Goal: Check status

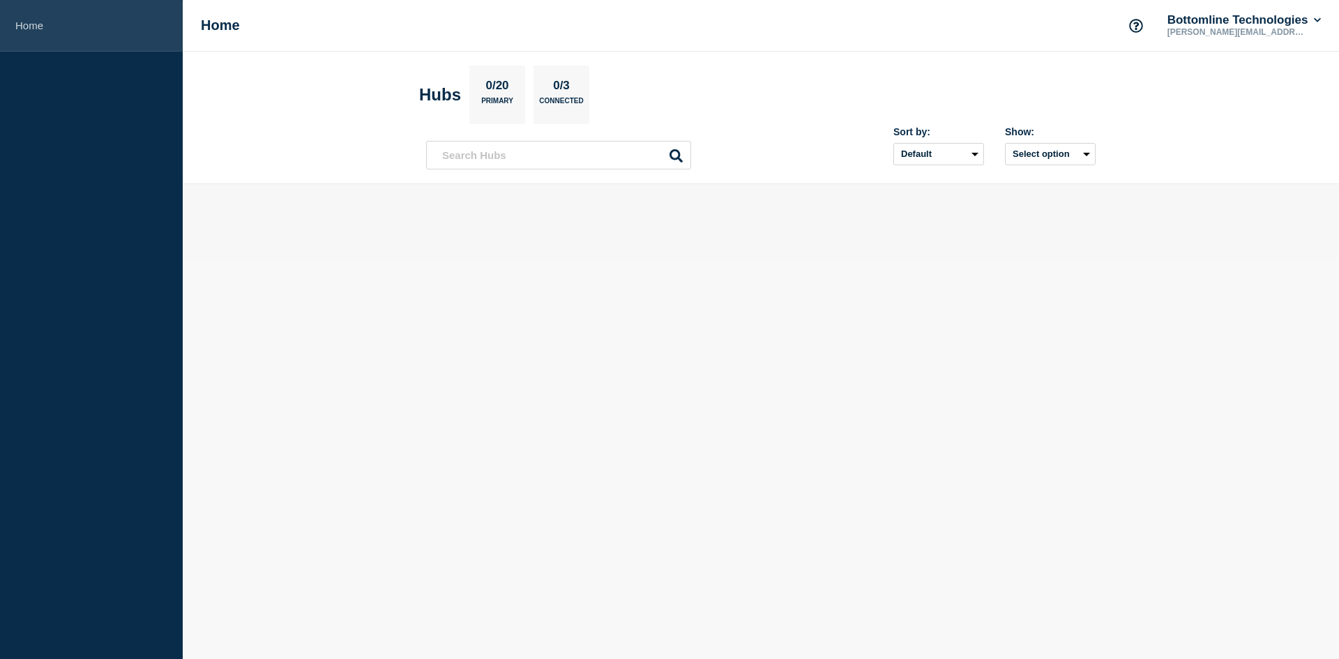
click at [11, 24] on link "Home" at bounding box center [91, 26] width 183 height 52
click at [218, 25] on h1 "Home" at bounding box center [220, 25] width 39 height 16
click at [22, 24] on link "Home" at bounding box center [91, 26] width 183 height 52
click at [107, 140] on aside "Home" at bounding box center [91, 329] width 183 height 659
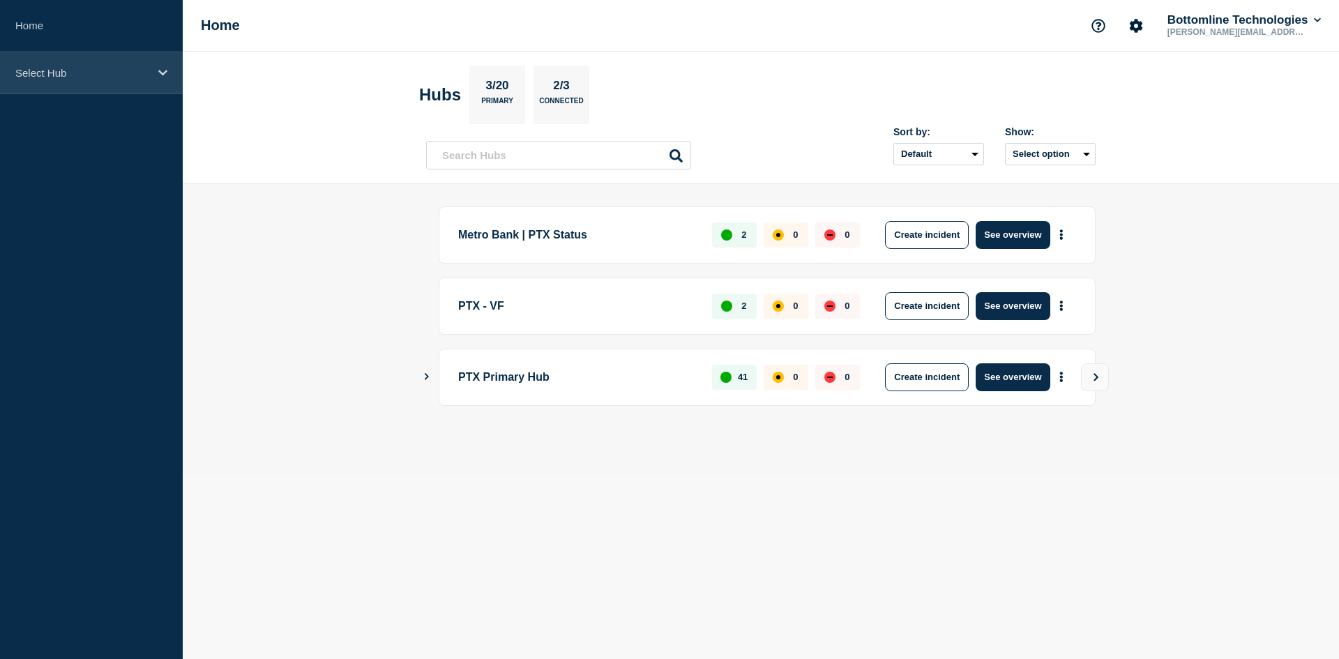
click at [165, 73] on icon at bounding box center [162, 73] width 9 height 10
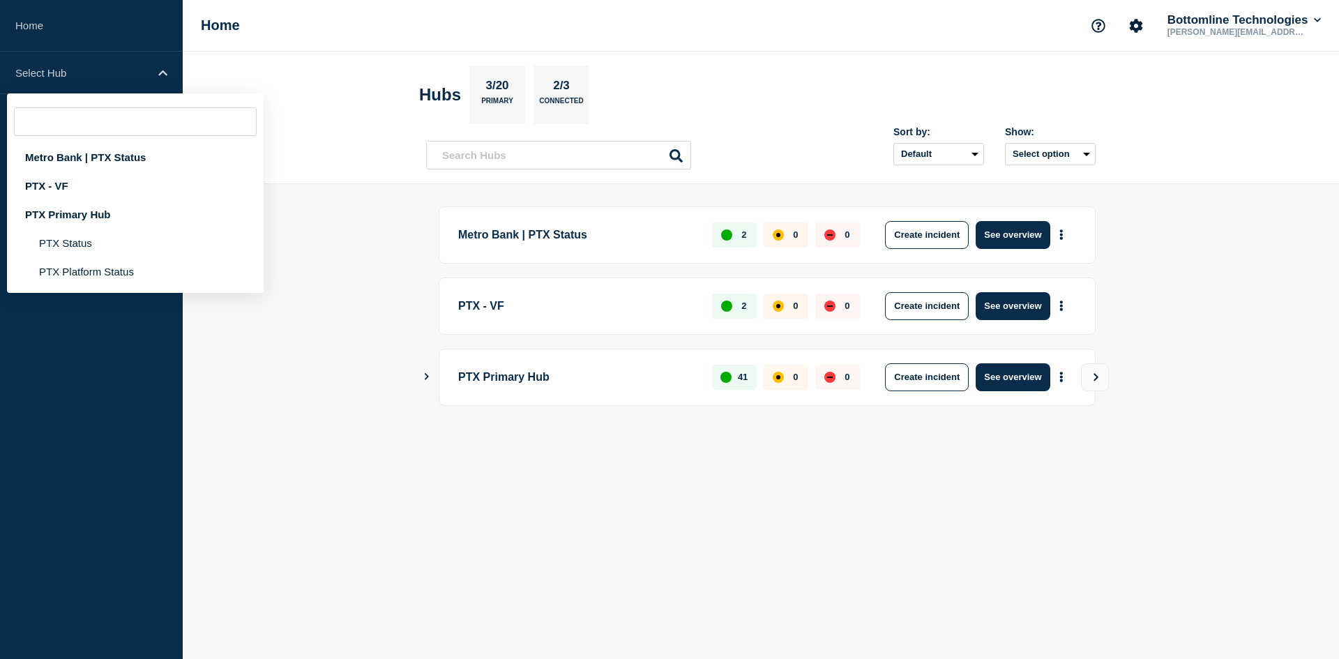
click at [349, 191] on main "Metro Bank | PTX Status 2 0 0 Create incident See overview PTX - VF 2 0 0 Creat…" at bounding box center [761, 329] width 1156 height 291
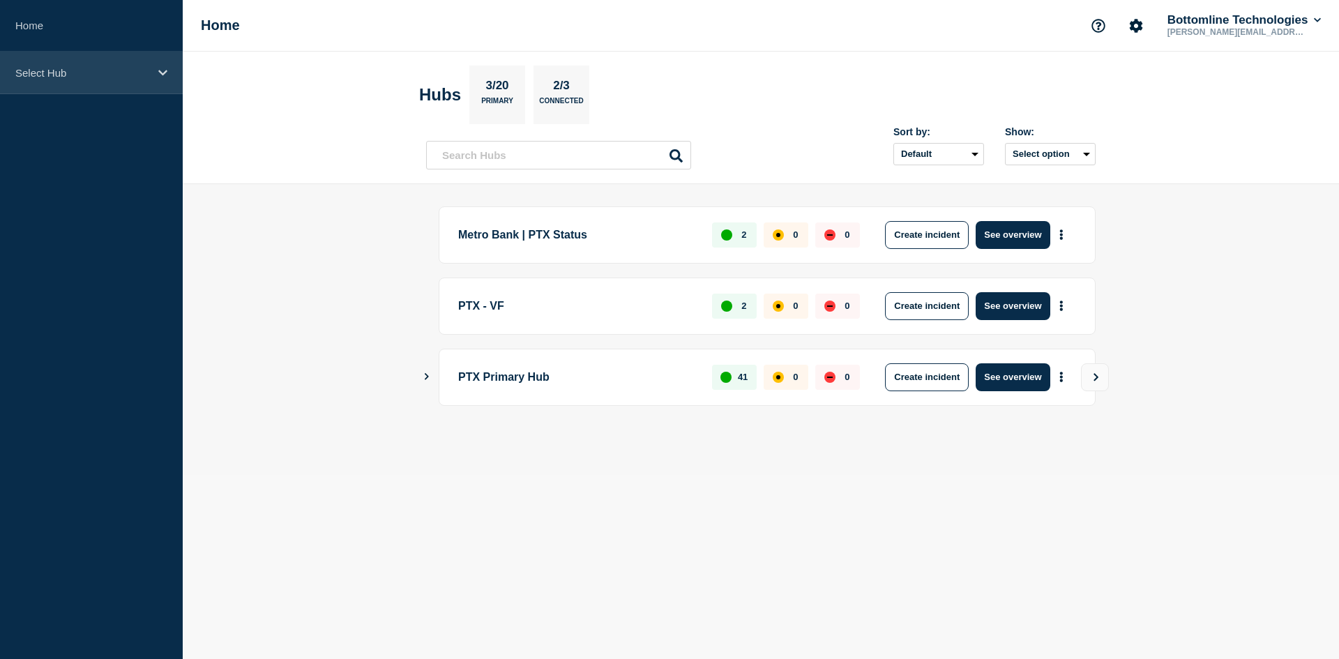
click at [162, 68] on icon at bounding box center [162, 73] width 9 height 10
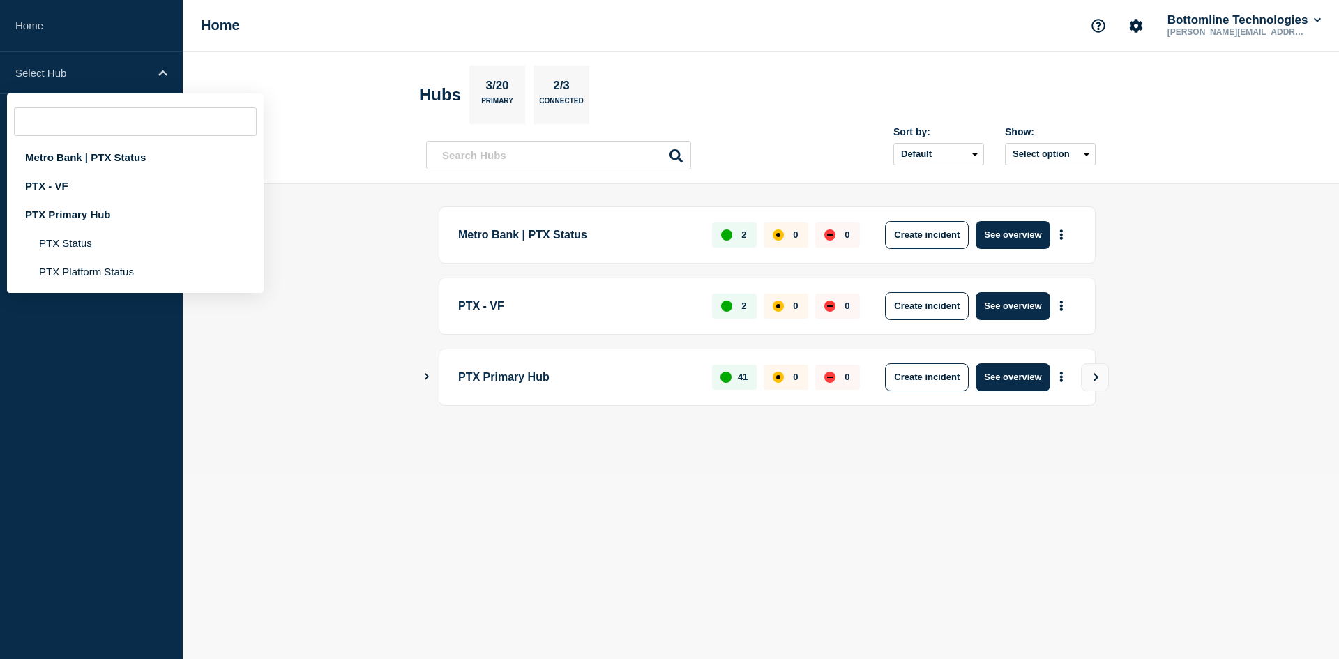
click at [285, 349] on main "Metro Bank | PTX Status 2 0 0 Create incident See overview PTX - VF 2 0 0 Creat…" at bounding box center [761, 329] width 1156 height 291
